Goal: Check status: Check status

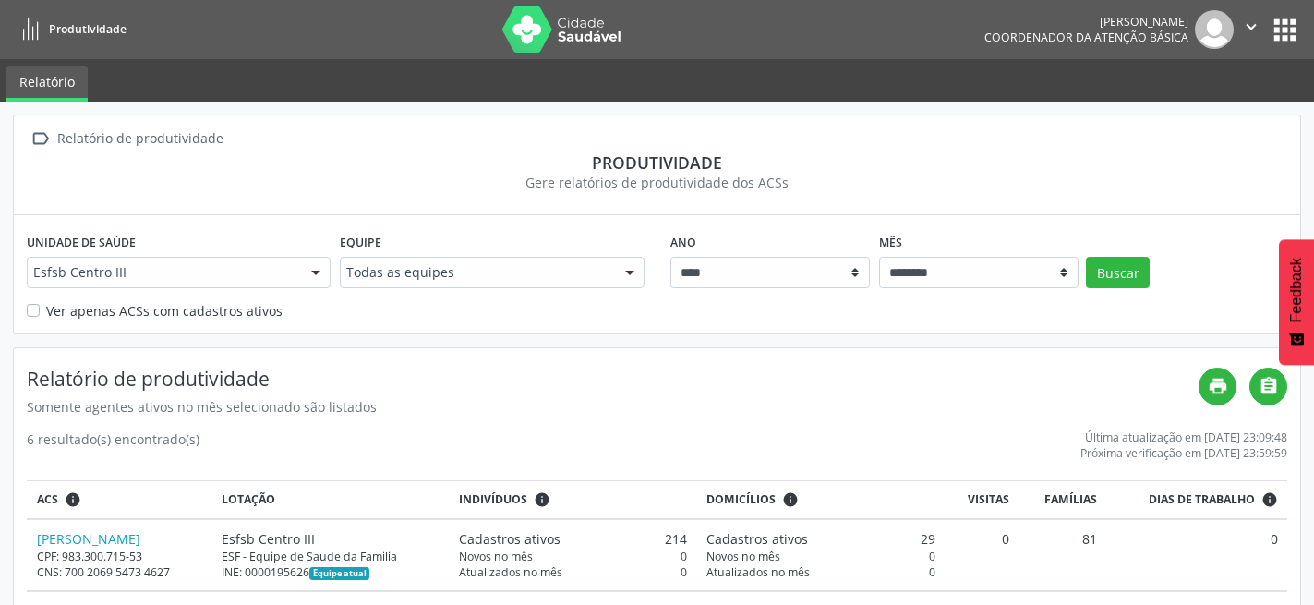
click at [1290, 27] on button "apps" at bounding box center [1285, 30] width 32 height 32
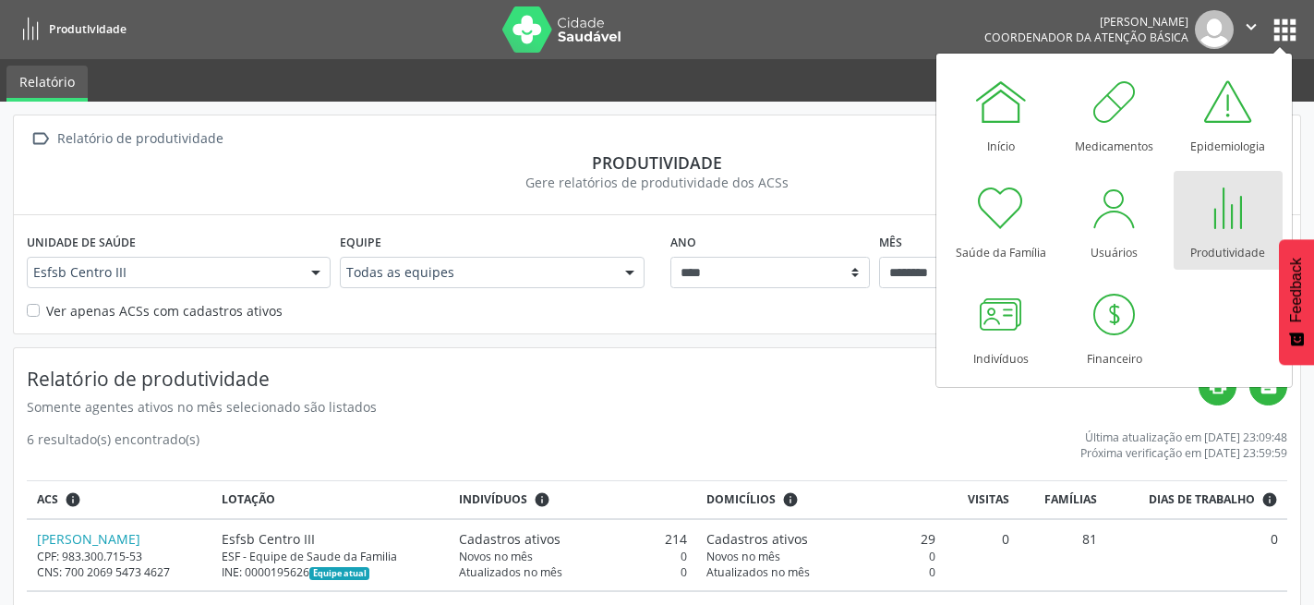
click at [1228, 247] on div "Produtividade" at bounding box center [1227, 247] width 75 height 25
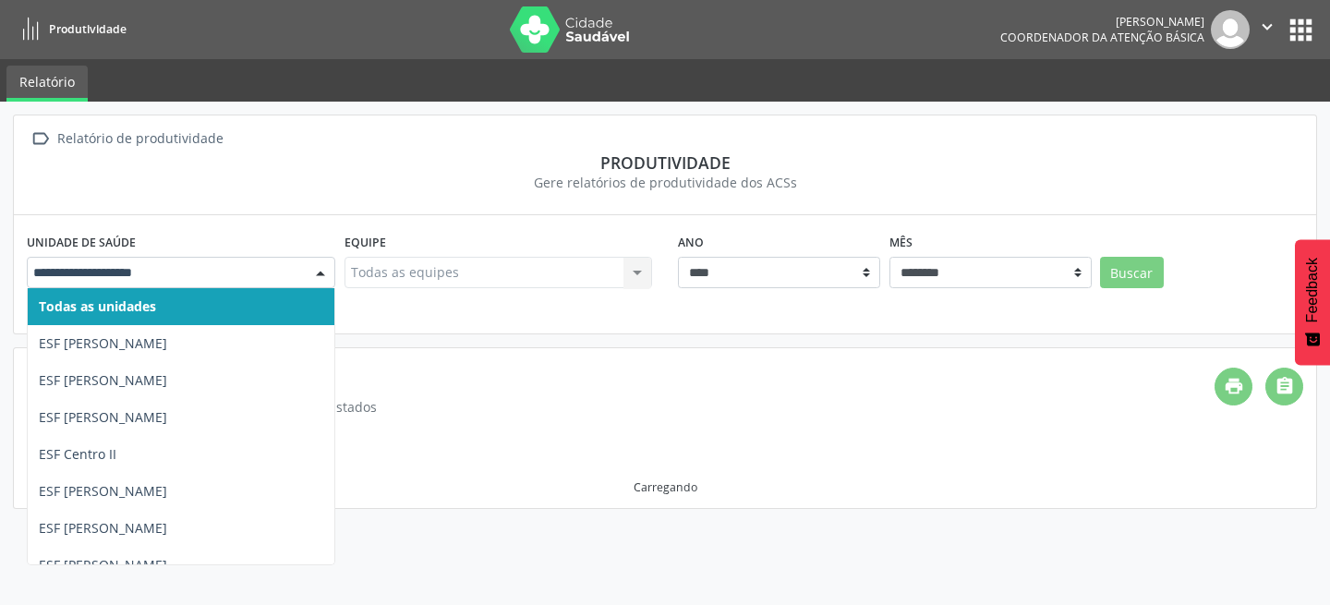
click at [324, 274] on div at bounding box center [321, 273] width 28 height 31
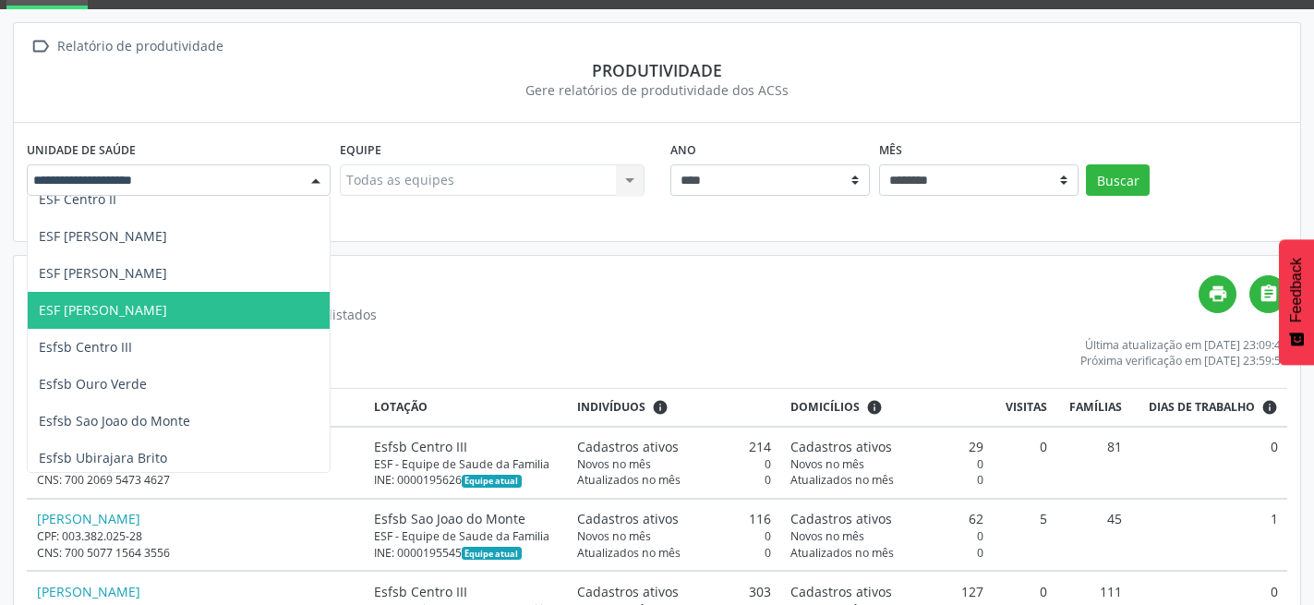
scroll to position [185, 0]
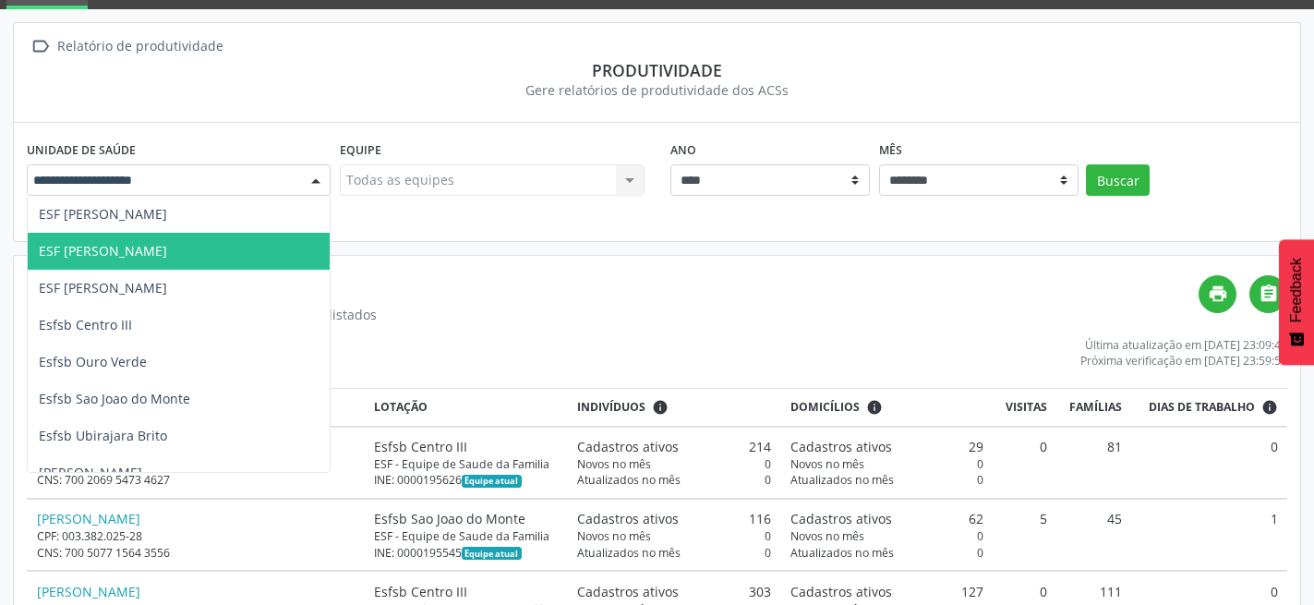
click at [139, 257] on span "ESF [PERSON_NAME]" at bounding box center [103, 251] width 128 height 18
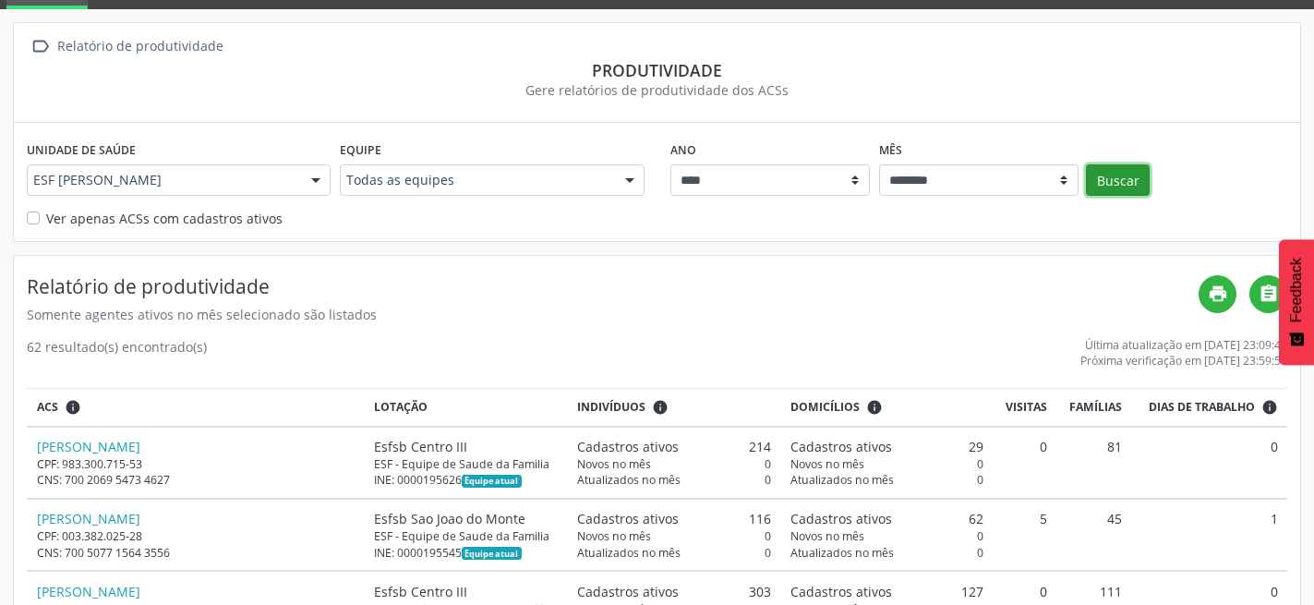
click at [1117, 177] on button "Buscar" at bounding box center [1118, 179] width 64 height 31
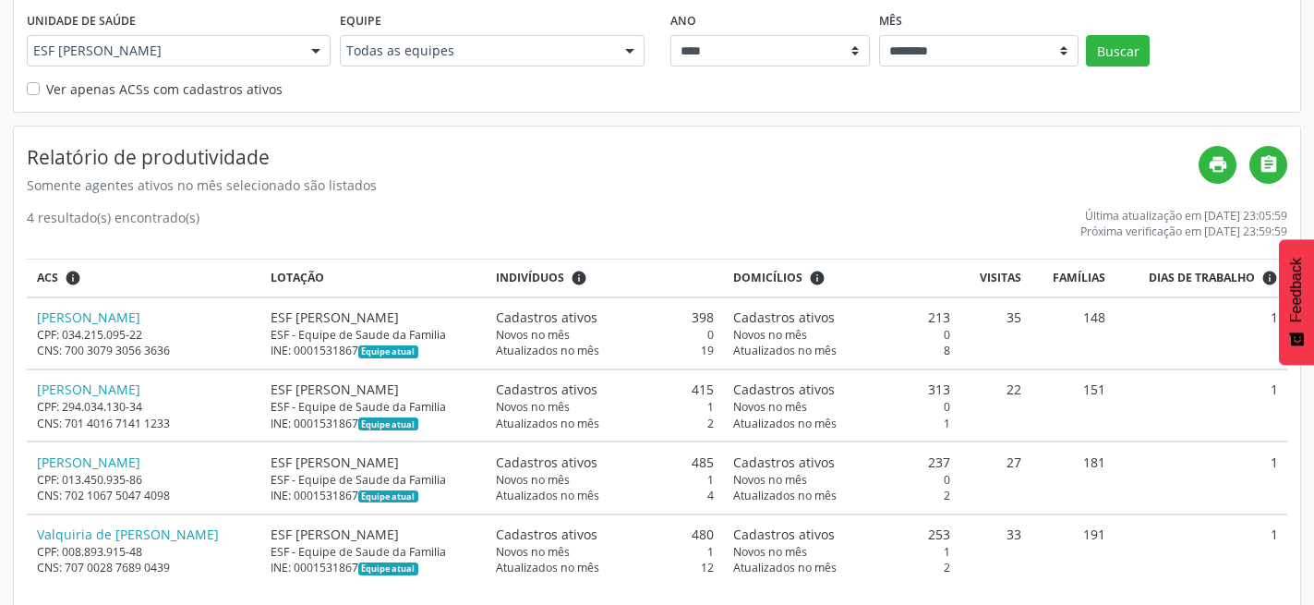
scroll to position [242, 0]
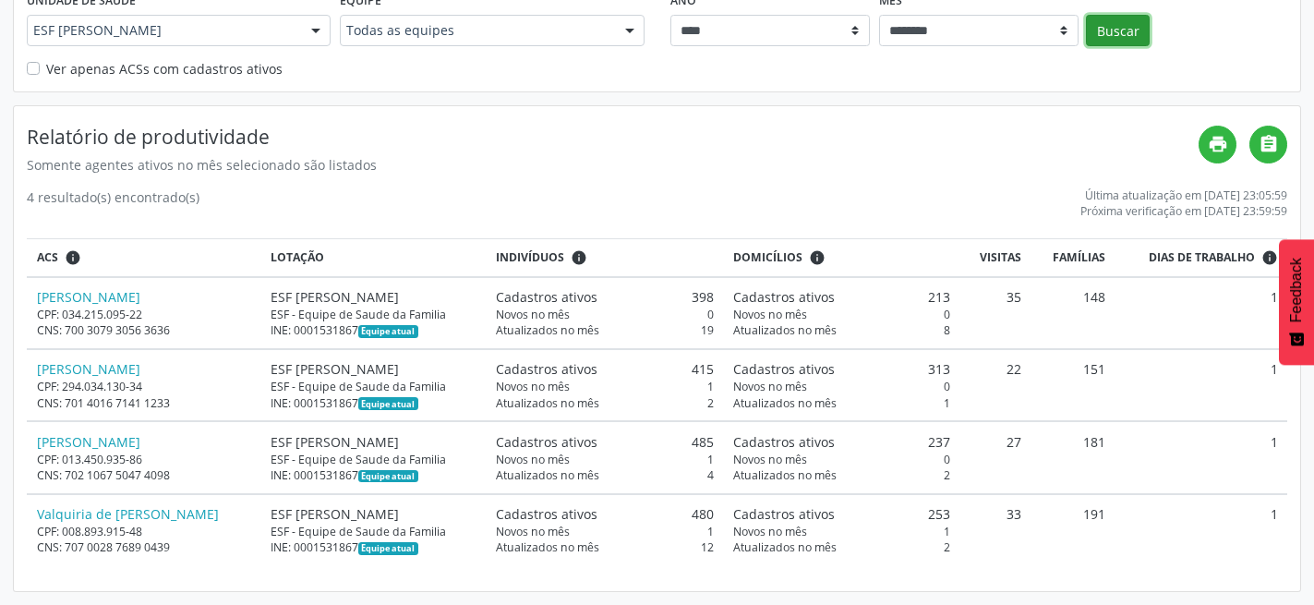
click at [1133, 32] on button "Buscar" at bounding box center [1118, 30] width 64 height 31
